Goal: Task Accomplishment & Management: Manage account settings

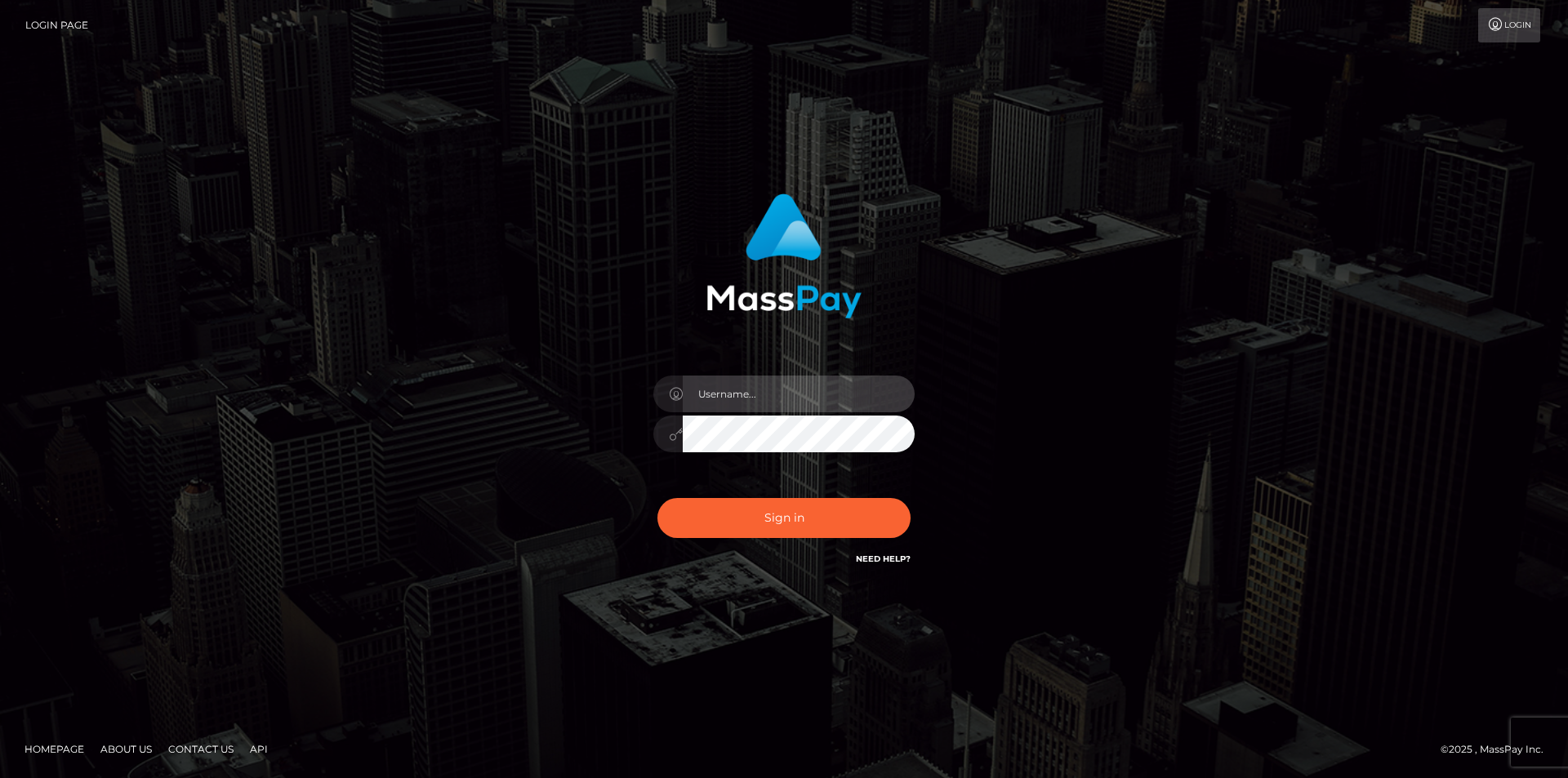
click at [762, 390] on input "text" at bounding box center [798, 393] width 232 height 36
type input "camsodaorion@gmail.com"
click at [657, 498] on button "Sign in" at bounding box center [784, 517] width 253 height 40
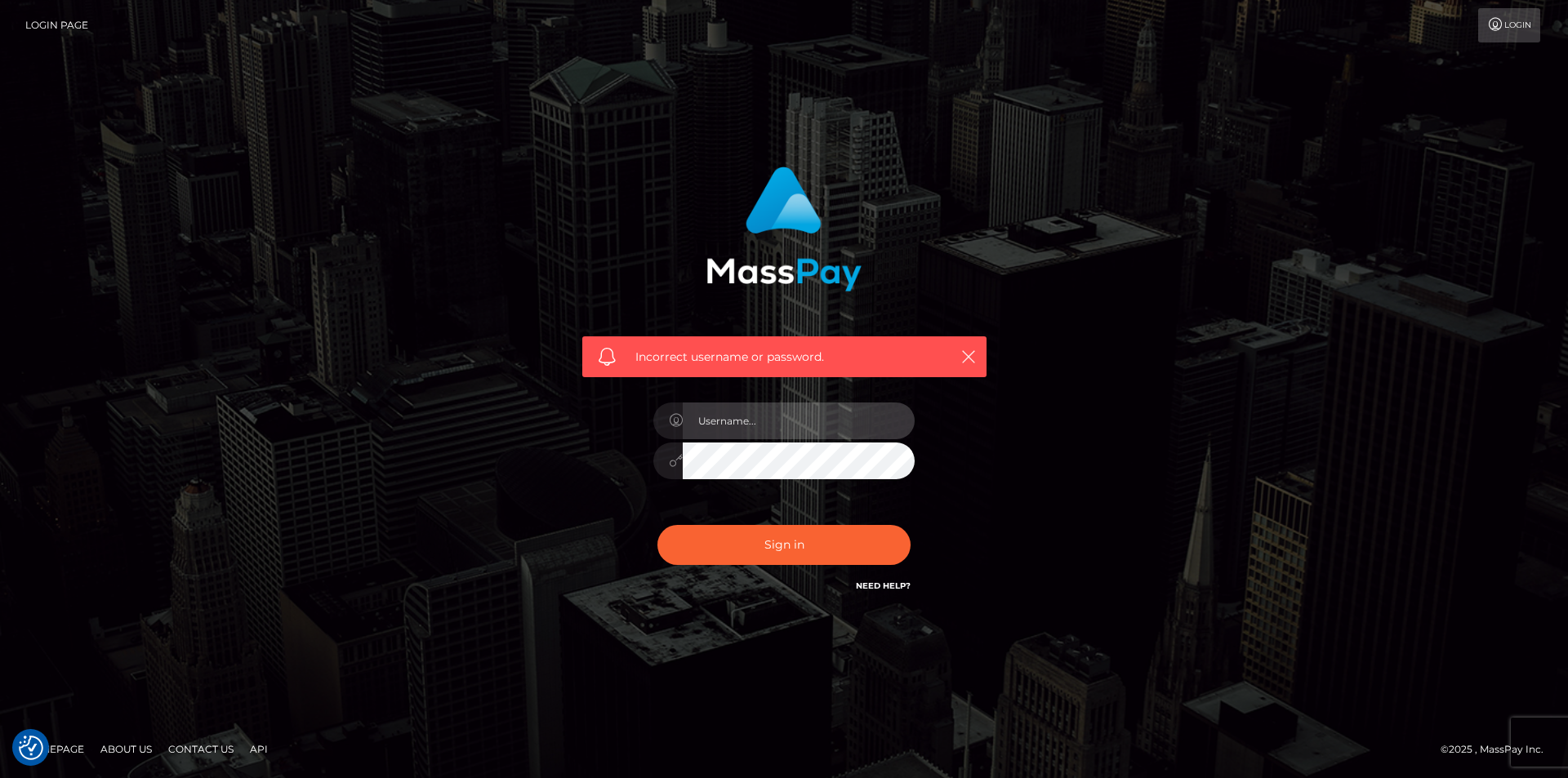
click at [777, 412] on input "text" at bounding box center [798, 420] width 232 height 36
click at [33, 33] on link "Login Page" at bounding box center [57, 25] width 63 height 34
